Goal: Information Seeking & Learning: Learn about a topic

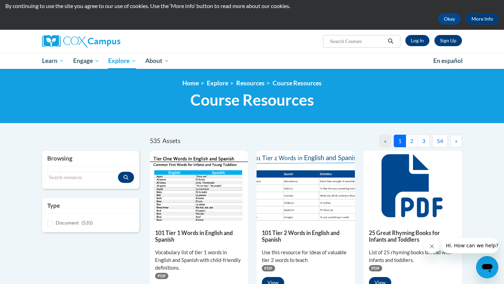
scroll to position [14, 0]
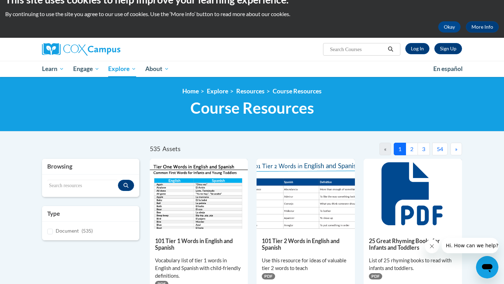
click at [411, 149] on button "2" at bounding box center [411, 149] width 12 height 13
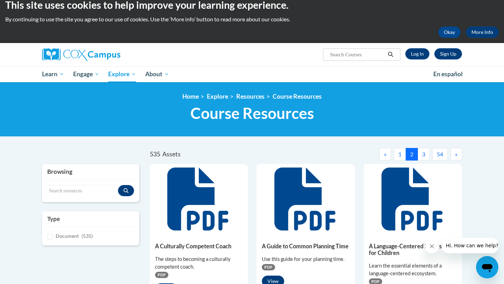
scroll to position [7, 0]
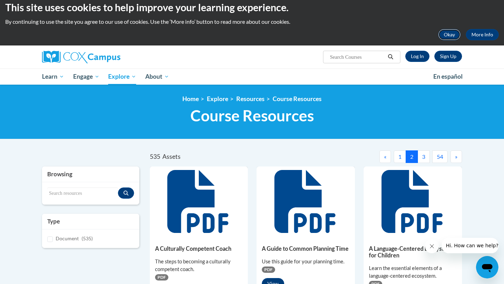
click at [447, 34] on button "Okay" at bounding box center [449, 34] width 22 height 11
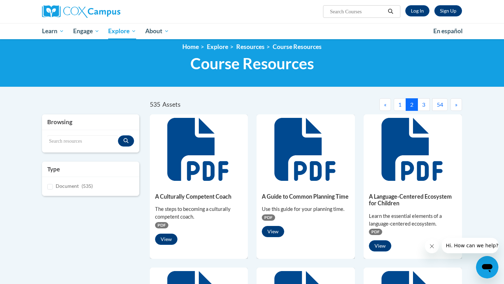
scroll to position [0, 0]
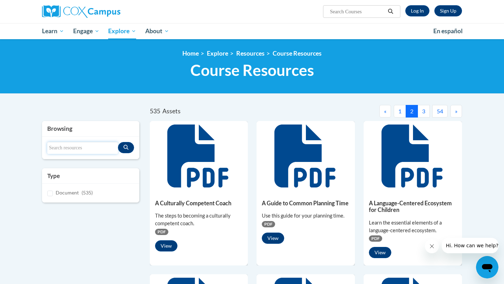
click at [66, 151] on input "Search resources" at bounding box center [82, 148] width 71 height 12
type input "ASSESS"
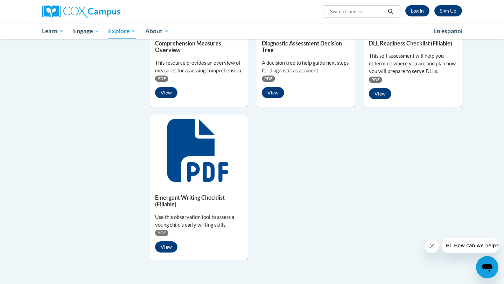
scroll to position [490, 0]
click at [203, 180] on icon at bounding box center [197, 150] width 61 height 63
click at [165, 252] on button "View" at bounding box center [166, 246] width 22 height 11
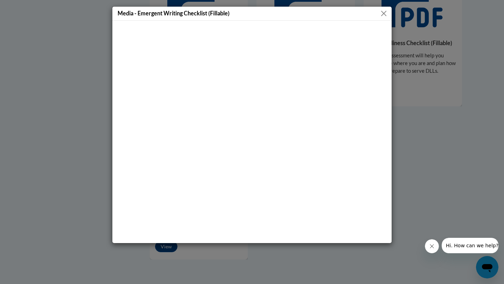
click at [383, 14] on button "Close" at bounding box center [383, 13] width 9 height 9
